Goal: Task Accomplishment & Management: Use online tool/utility

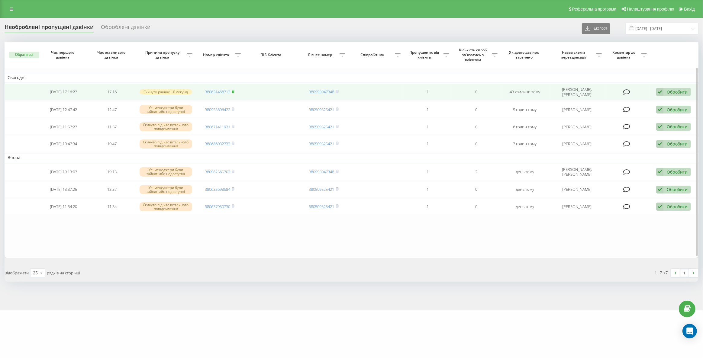
click at [233, 91] on rect at bounding box center [233, 92] width 2 height 3
click at [683, 92] on div "Обробити" at bounding box center [677, 92] width 21 height 6
click at [607, 136] on span "Інший варіант" at bounding box center [597, 134] width 30 height 6
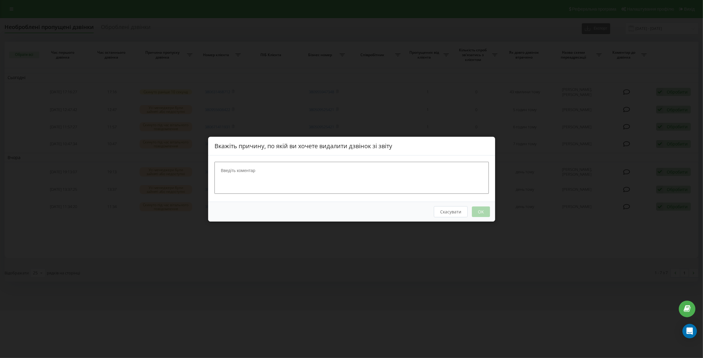
click at [337, 171] on textarea at bounding box center [351, 178] width 274 height 32
type textarea "автовідповідач"
click at [486, 212] on button "OK" at bounding box center [480, 211] width 18 height 11
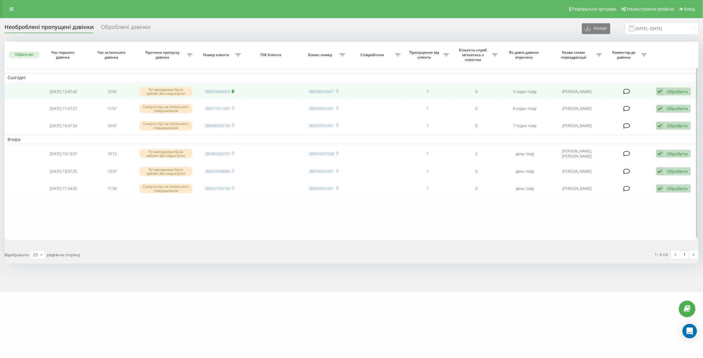
click at [233, 89] on icon at bounding box center [233, 91] width 3 height 4
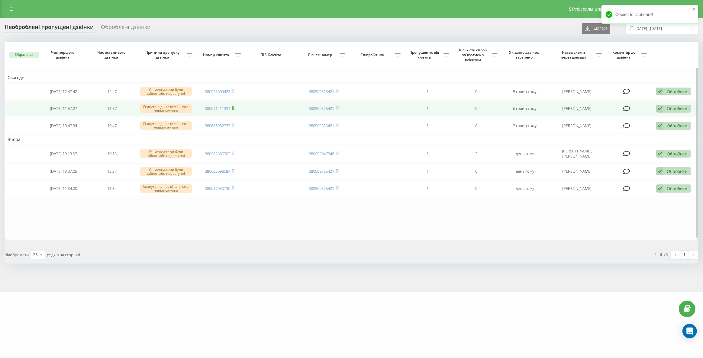
click at [233, 108] on rect at bounding box center [233, 108] width 2 height 3
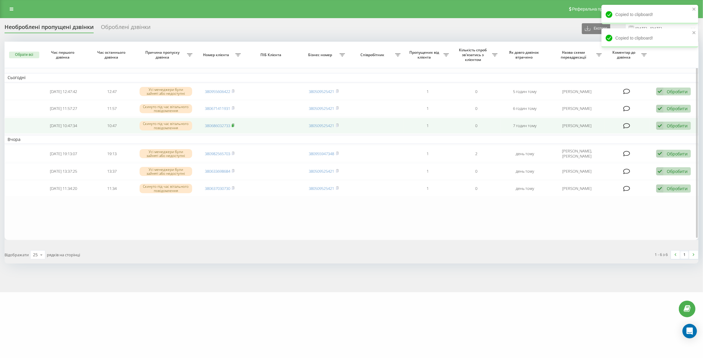
click at [233, 125] on rect at bounding box center [233, 125] width 2 height 3
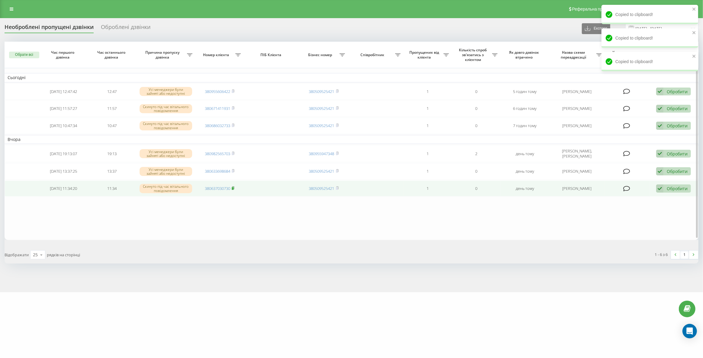
click at [234, 187] on icon at bounding box center [233, 188] width 2 height 3
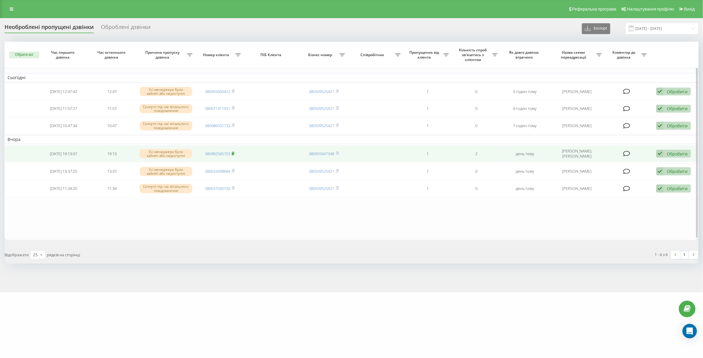
click at [234, 152] on icon at bounding box center [233, 154] width 3 height 4
